Goal: Task Accomplishment & Management: Complete application form

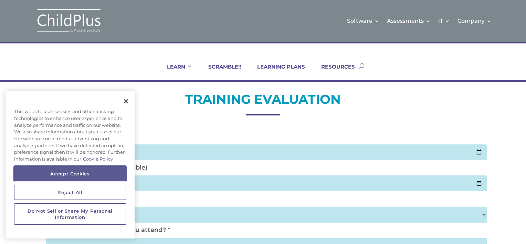
click at [111, 82] on button "Accept Cookies" at bounding box center [70, 173] width 112 height 15
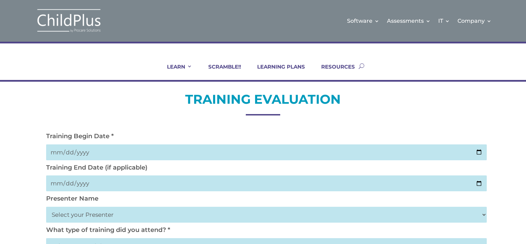
click at [216, 82] on input "date" at bounding box center [266, 152] width 440 height 16
type input "[DATE]"
click at [216, 82] on input "date" at bounding box center [266, 183] width 440 height 16
type input "2025-10-02"
click at [216, 82] on select "Select your Presenter Aaron Dickerson Amy Corkery Cindy Coats Danielle Hensley …" at bounding box center [266, 214] width 440 height 16
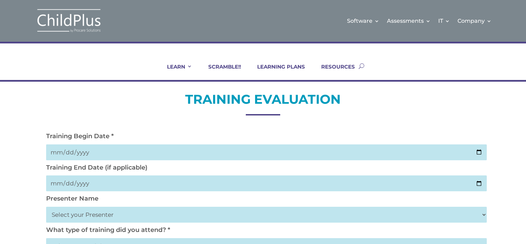
click at [216, 82] on select "Select your Presenter Aaron Dickerson Amy Corkery Cindy Coats Danielle Hensley …" at bounding box center [266, 214] width 440 height 16
select select "Nickerson, Trecia"
click at [46, 82] on select "Select your Presenter Aaron Dickerson Amy Corkery Cindy Coats Danielle Hensley …" at bounding box center [266, 214] width 440 height 16
click at [216, 82] on h2 "TRAINING EVALUATION" at bounding box center [263, 101] width 440 height 20
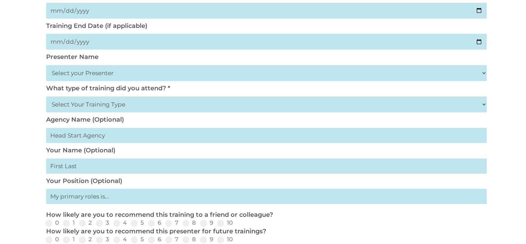
scroll to position [142, 0]
click at [216, 82] on select "Select Your Training Type On-site (at your agency) Virtual Visit Live Group Web…" at bounding box center [266, 104] width 440 height 16
select select "Virtual Visit"
click at [46, 82] on select "Select Your Training Type On-site (at your agency) Virtual Visit Live Group Web…" at bounding box center [266, 104] width 440 height 16
click at [216, 82] on input "text" at bounding box center [266, 165] width 440 height 15
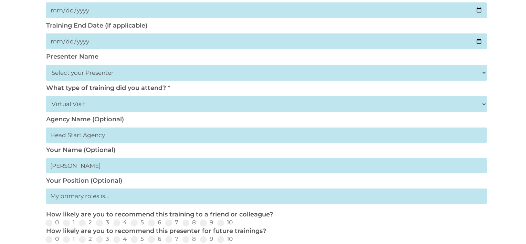
type input "Diana Arvizu"
type input "Head Start Home Based Supervisor"
click at [216, 82] on div "TRAINING EVALUATION Training Begin Date * 2025-10-02 Training End Date (if appl…" at bounding box center [263, 202] width 526 height 524
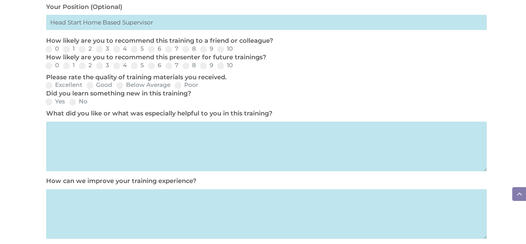
scroll to position [317, 0]
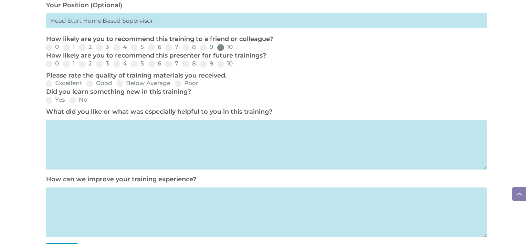
click at [216, 49] on span at bounding box center [220, 47] width 7 height 7
click at [216, 49] on input "10" at bounding box center [238, 49] width 4 height 4
radio input "true"
click at [216, 65] on span at bounding box center [220, 64] width 7 height 7
click at [216, 65] on input "10" at bounding box center [238, 66] width 4 height 4
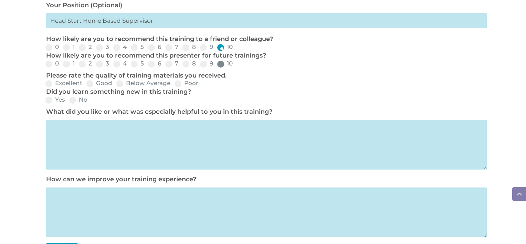
radio input "true"
click at [49, 82] on span at bounding box center [48, 83] width 7 height 7
click at [86, 82] on input "Excellent" at bounding box center [88, 86] width 4 height 4
radio input "true"
click at [49, 82] on span at bounding box center [48, 100] width 7 height 7
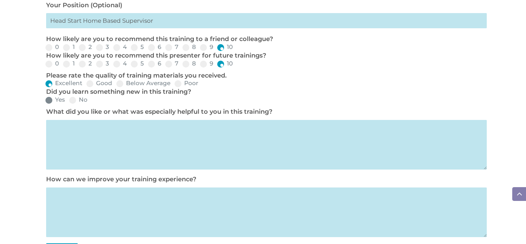
click at [68, 82] on input "Yes" at bounding box center [70, 102] width 4 height 4
radio input "true"
click at [81, 82] on textarea at bounding box center [266, 145] width 440 height 50
type textarea "Everything was new to me."
type textarea "In person, hands on training"
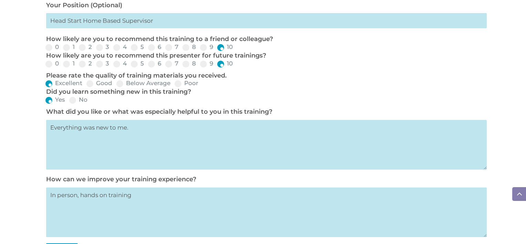
click at [216, 76] on p "Please rate the quality of training materials you received." at bounding box center [264, 76] width 437 height 8
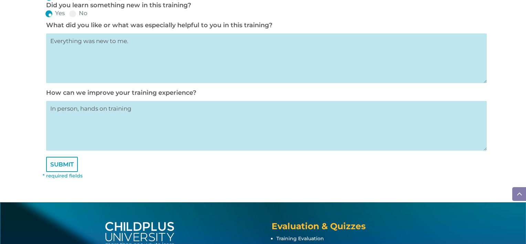
scroll to position [405, 0]
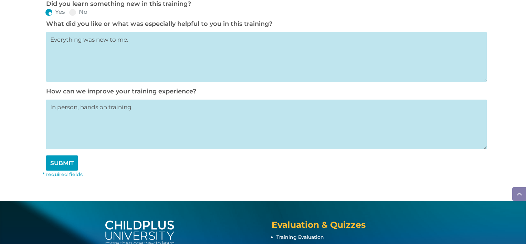
click at [65, 82] on input "SUBMIT" at bounding box center [62, 162] width 32 height 15
